Goal: Task Accomplishment & Management: Manage account settings

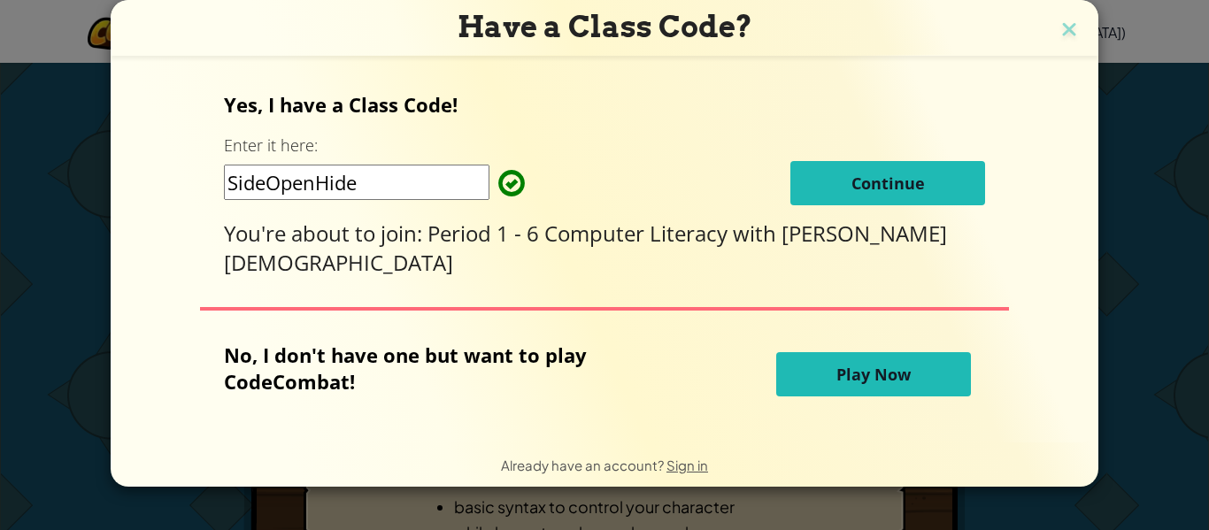
click at [851, 187] on span "Continue" at bounding box center [887, 183] width 73 height 21
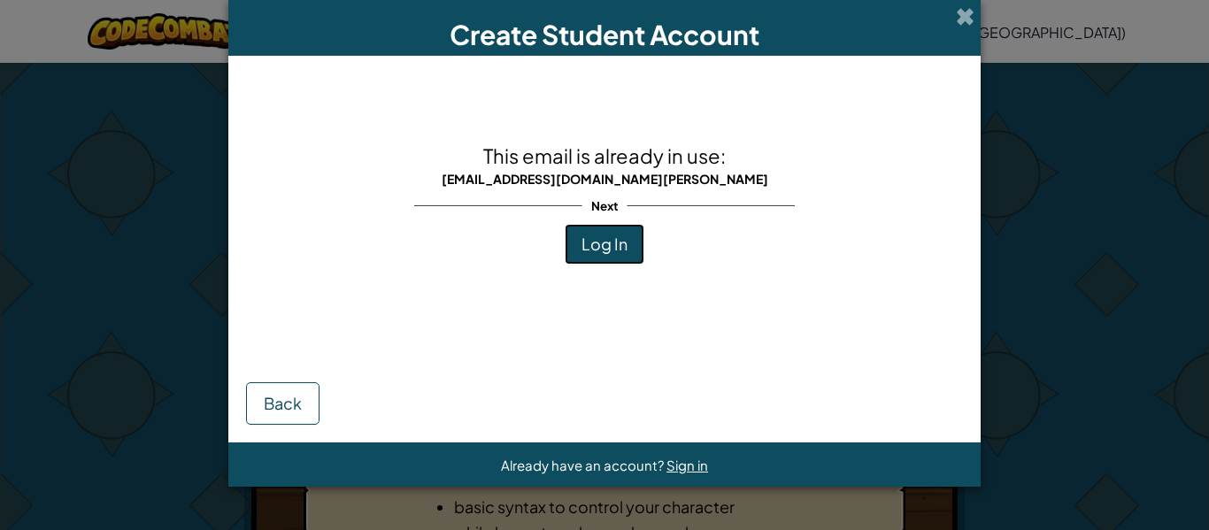
click at [595, 248] on span "Log In" at bounding box center [604, 244] width 46 height 20
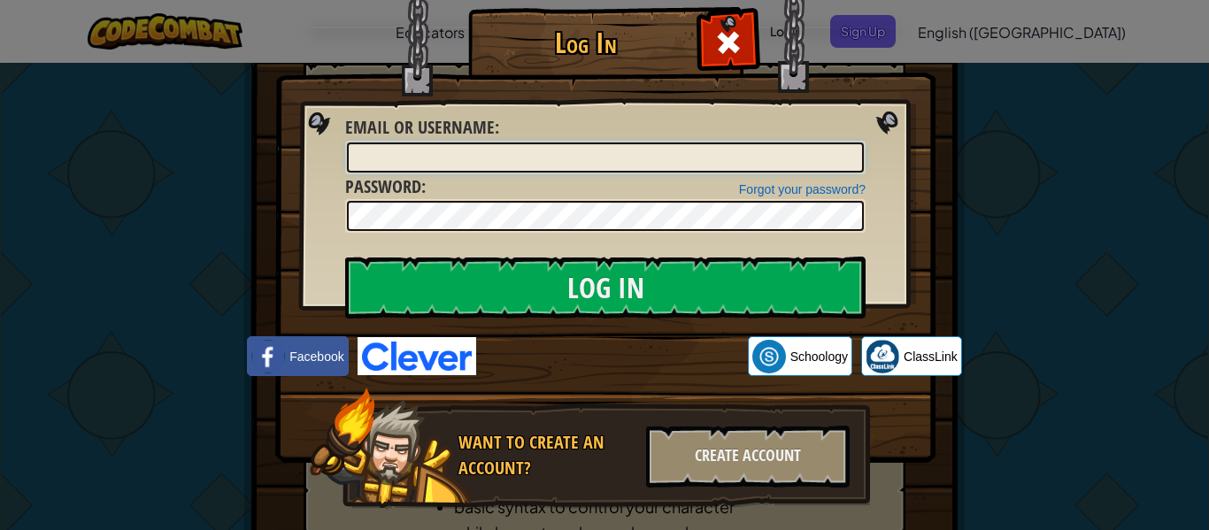
click at [609, 147] on input "Email or Username :" at bounding box center [605, 157] width 517 height 30
type input "greyson.bowling"
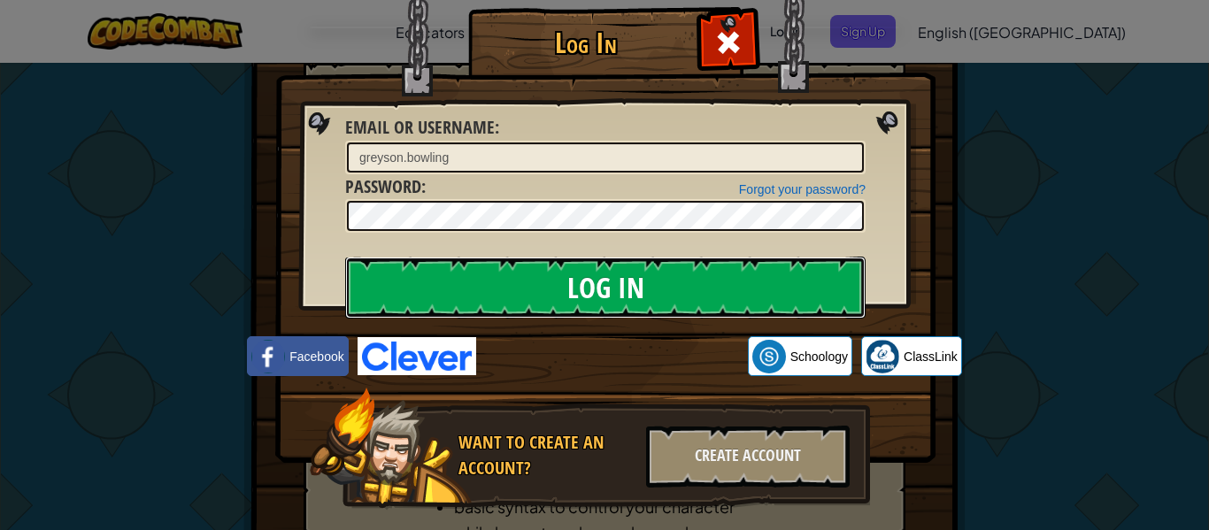
click at [433, 259] on input "Log In" at bounding box center [605, 288] width 520 height 62
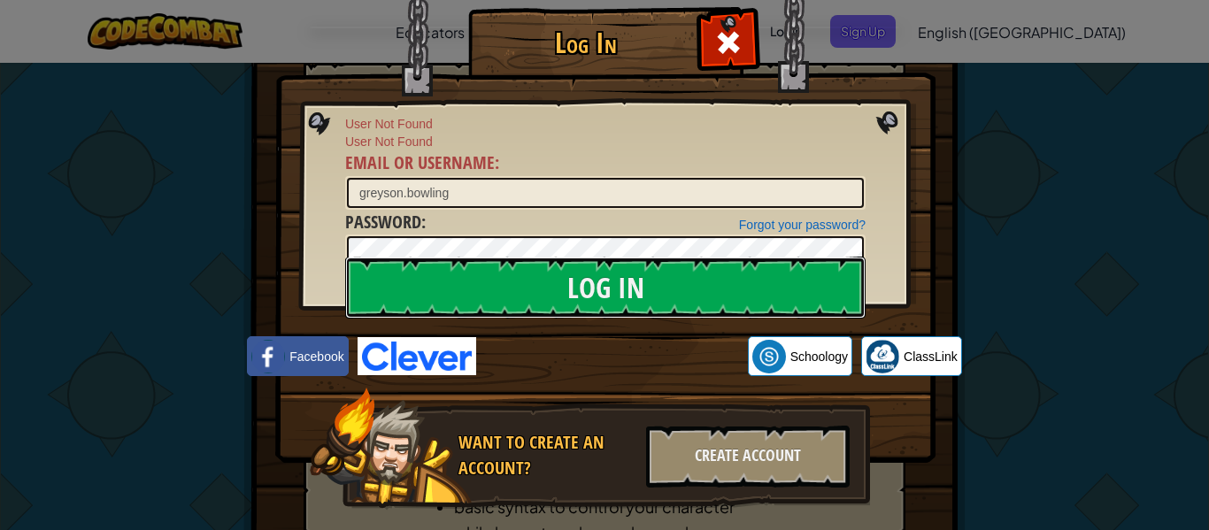
scroll to position [38, 0]
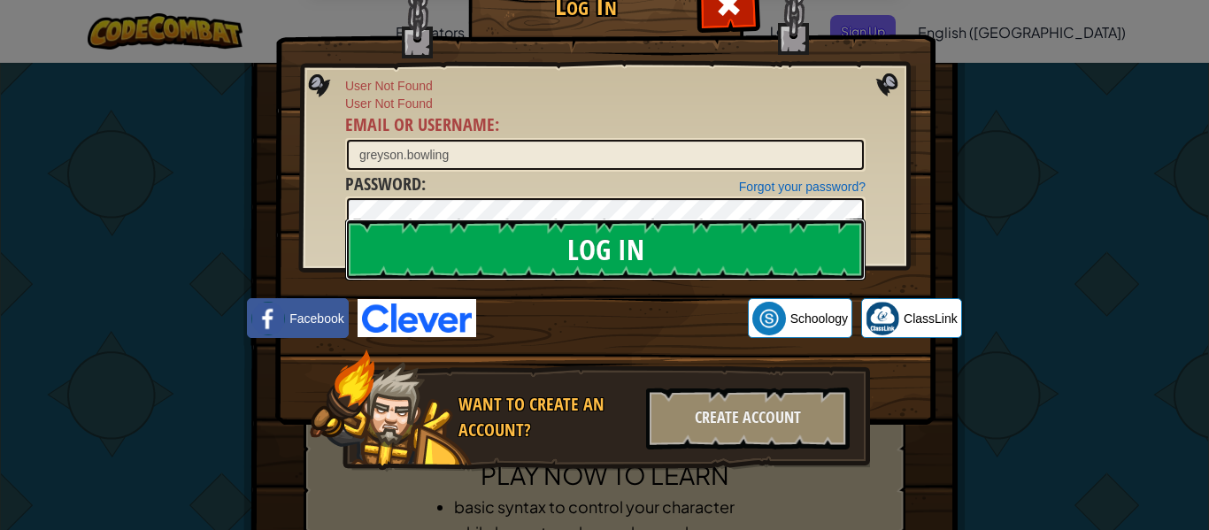
click at [625, 233] on input "Log In" at bounding box center [605, 250] width 520 height 62
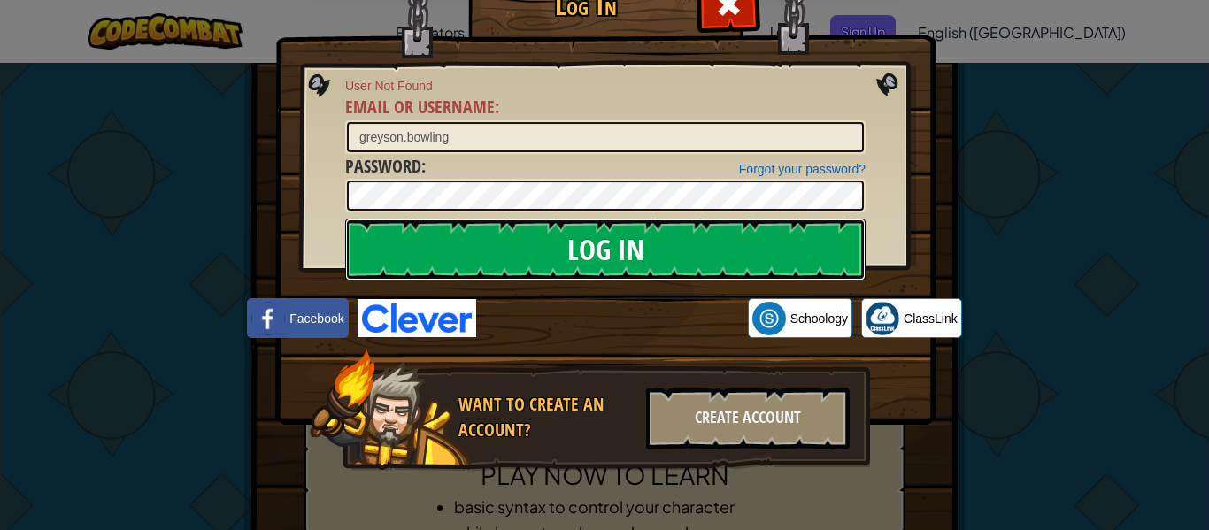
click at [625, 233] on input "Log In" at bounding box center [605, 250] width 520 height 62
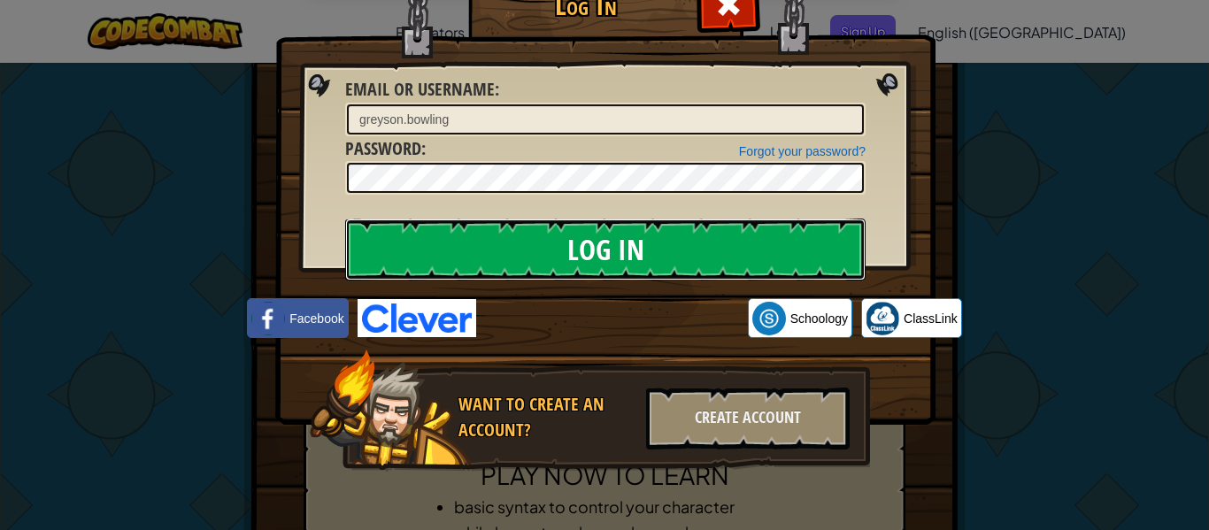
click at [625, 233] on input "Log In" at bounding box center [605, 250] width 520 height 62
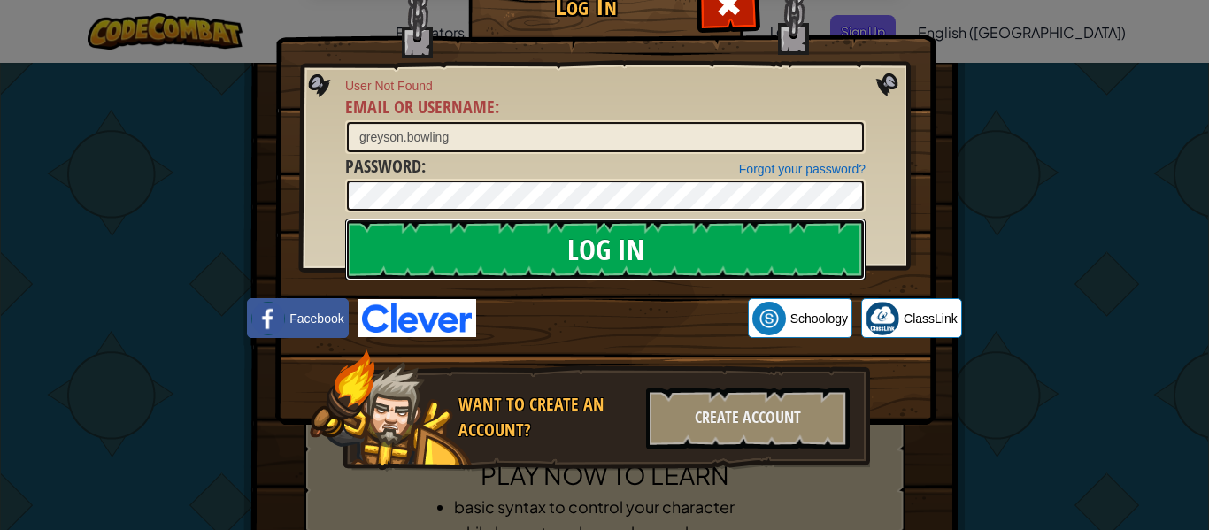
click at [625, 233] on input "Log In" at bounding box center [605, 250] width 520 height 62
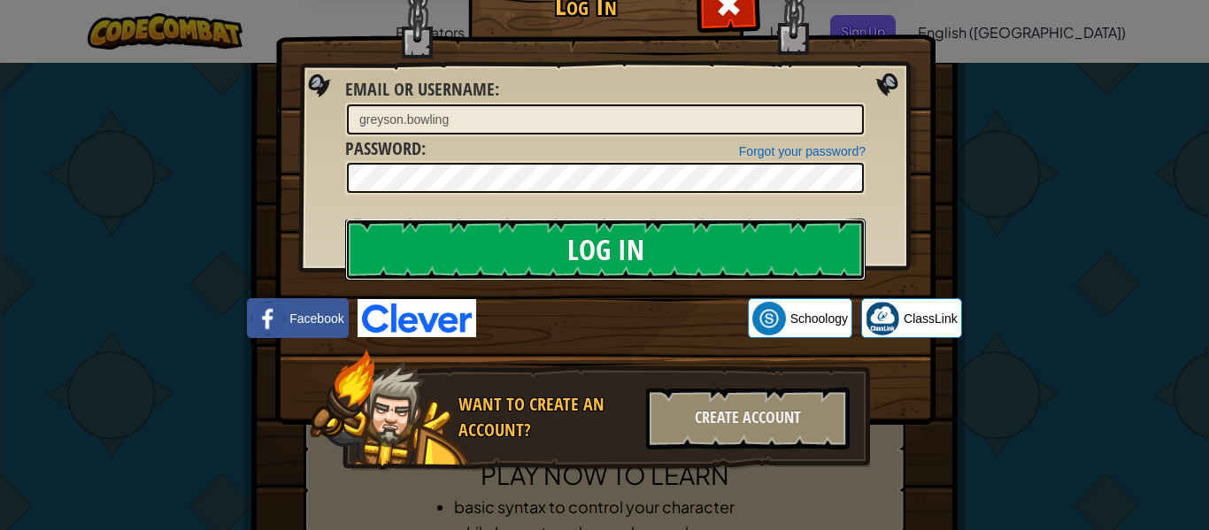
click at [625, 233] on input "Log In" at bounding box center [605, 250] width 520 height 62
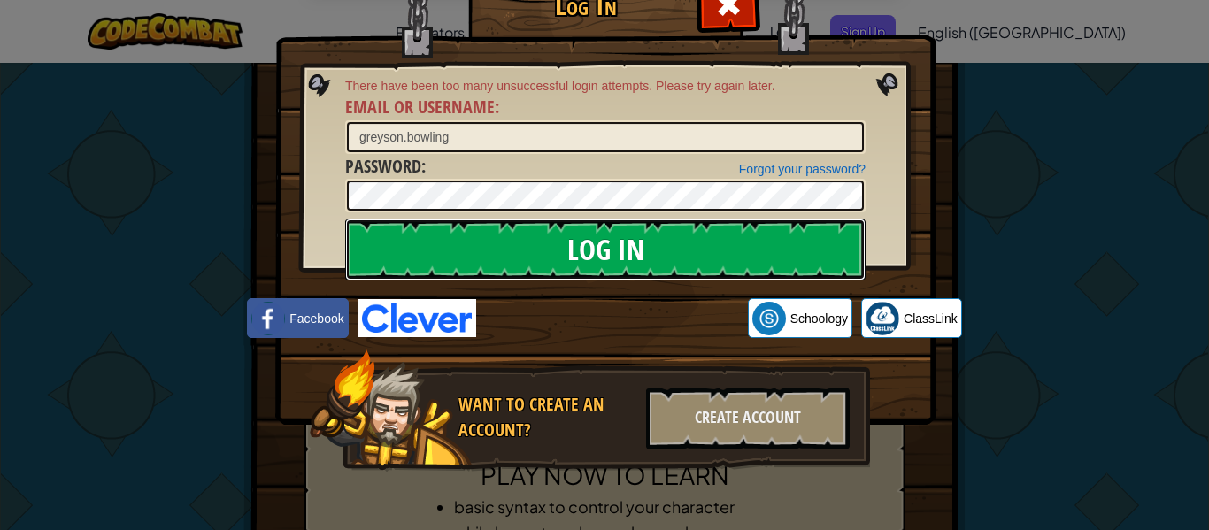
click at [625, 234] on input "Log In" at bounding box center [605, 250] width 520 height 62
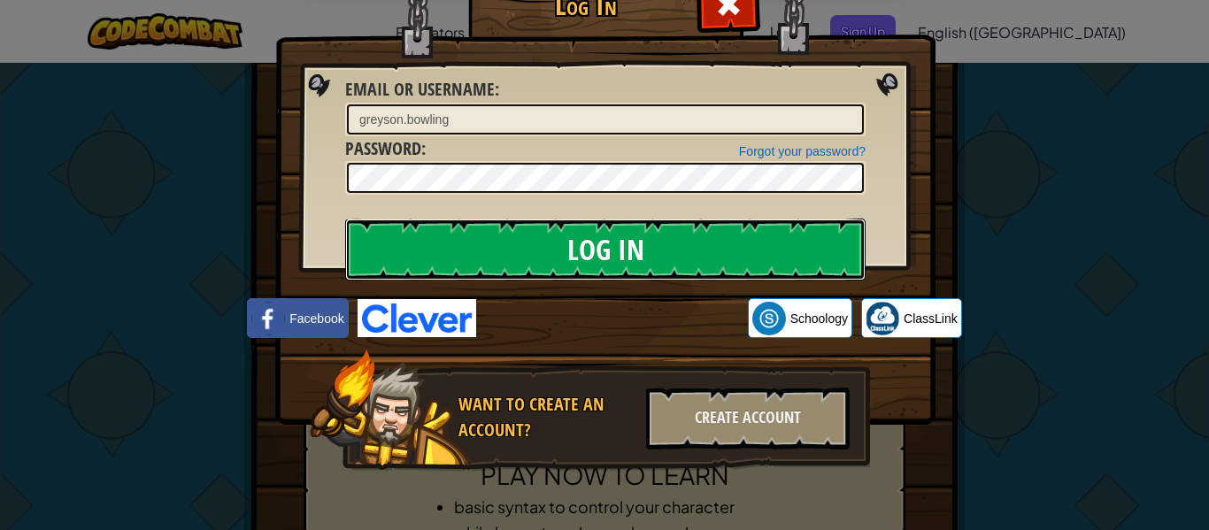
click at [625, 234] on input "Log In" at bounding box center [605, 250] width 520 height 62
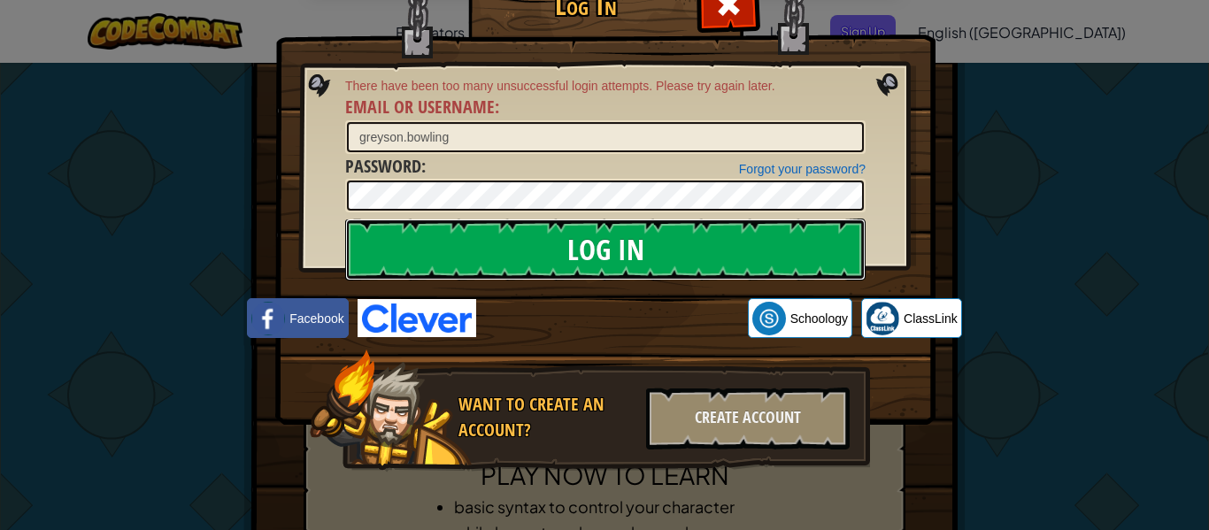
click at [625, 234] on input "Log In" at bounding box center [605, 250] width 520 height 62
click at [625, 237] on input "Log In" at bounding box center [605, 250] width 520 height 62
click at [623, 240] on input "Log In" at bounding box center [605, 250] width 520 height 62
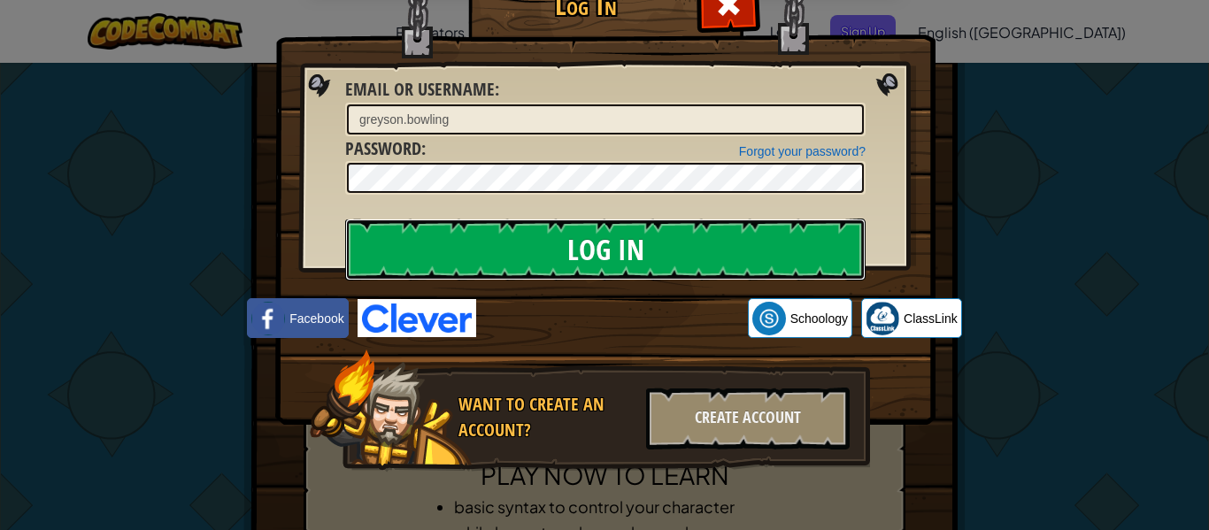
click at [622, 241] on input "Log In" at bounding box center [605, 250] width 520 height 62
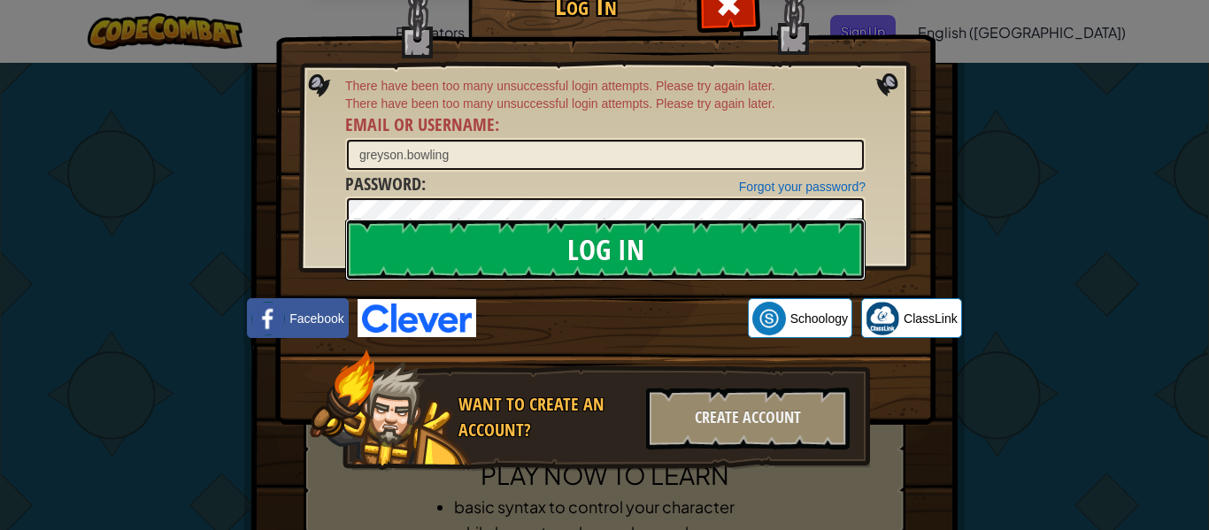
click at [622, 241] on input "Log In" at bounding box center [605, 250] width 520 height 62
